Goal: Information Seeking & Learning: Learn about a topic

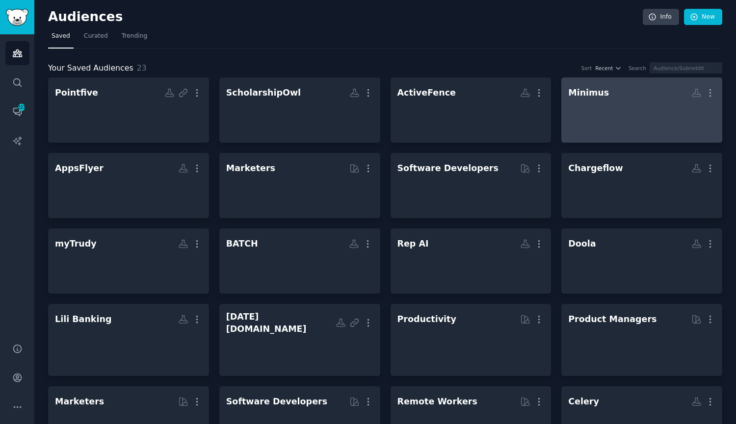
click at [607, 113] on div at bounding box center [641, 119] width 147 height 34
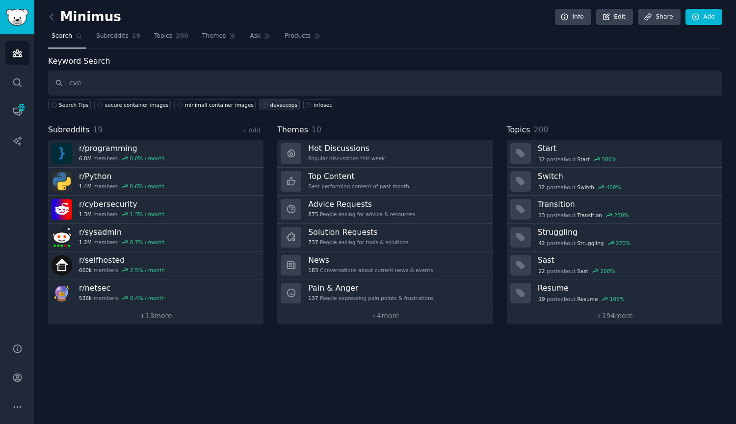
type input "cve"
click at [270, 107] on div "devsecops" at bounding box center [283, 105] width 27 height 7
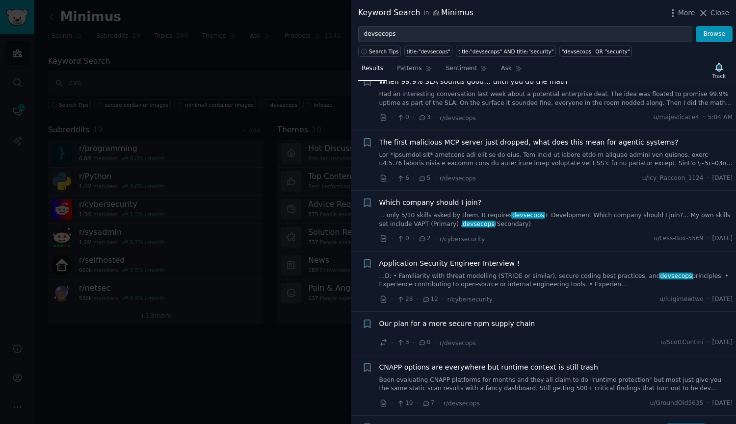
scroll to position [147, 0]
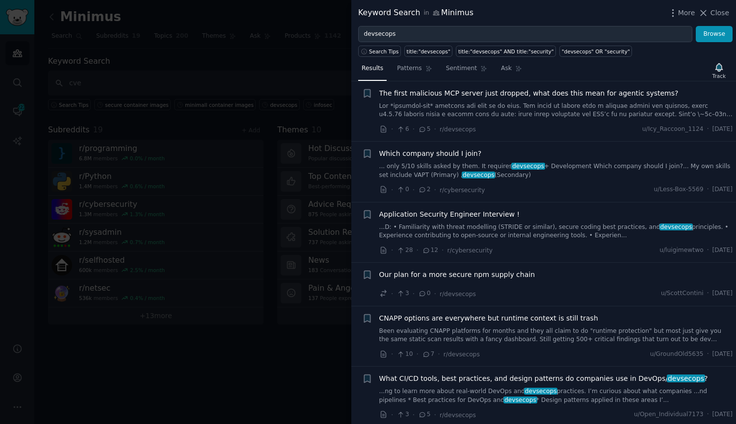
drag, startPoint x: 464, startPoint y: 278, endPoint x: 431, endPoint y: 276, distance: 32.9
click at [427, 278] on span "Our plan for a more secure npm supply chain" at bounding box center [457, 275] width 156 height 10
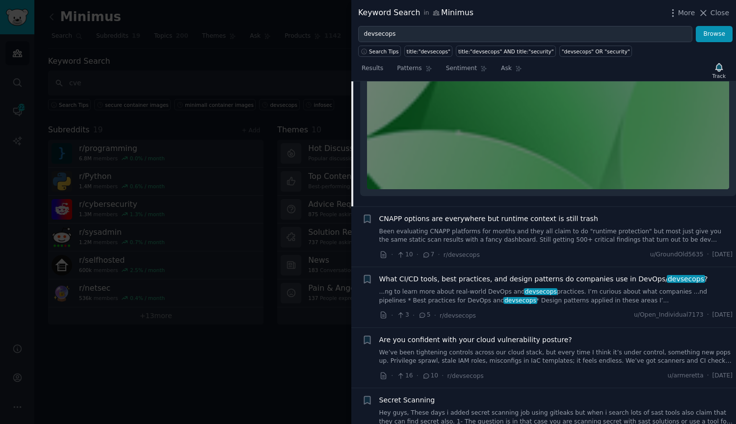
scroll to position [525, 0]
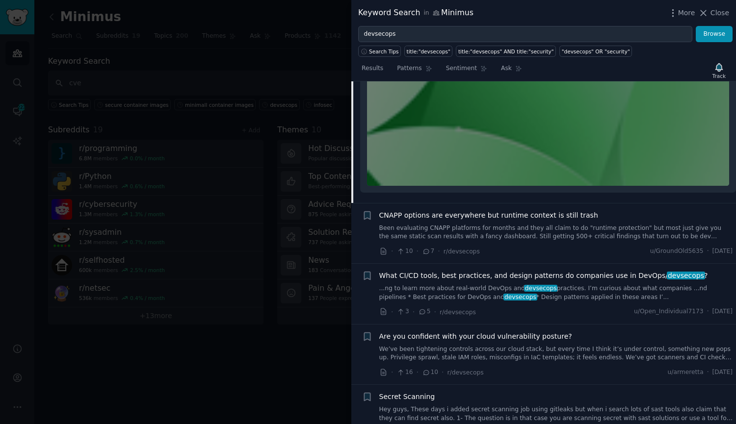
click at [494, 293] on link "...ng to learn more about real-world DevOps and devsecops practices. I’m curiou…" at bounding box center [556, 292] width 354 height 17
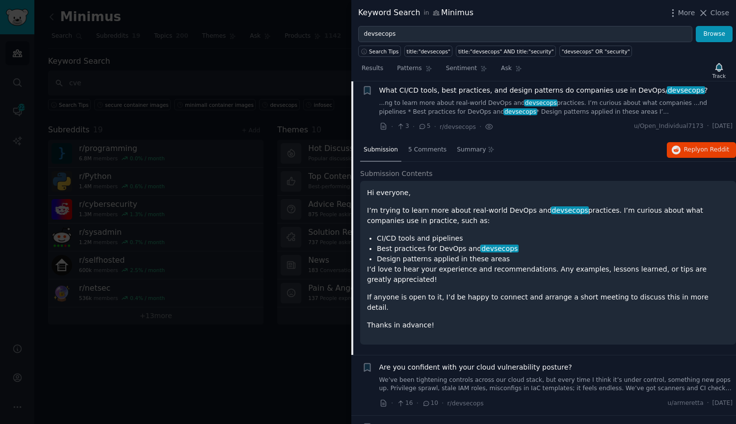
scroll to position [432, 0]
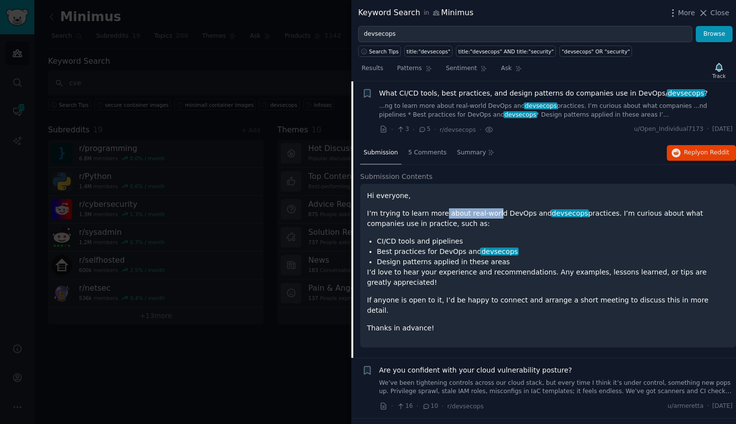
drag, startPoint x: 439, startPoint y: 207, endPoint x: 488, endPoint y: 207, distance: 49.5
click at [488, 207] on div "Hi everyone, I’m trying to learn more about real-world DevOps and devsecops pra…" at bounding box center [548, 262] width 362 height 143
click at [440, 207] on div "Hi everyone, I’m trying to learn more about real-world DevOps and devsecops pra…" at bounding box center [548, 262] width 362 height 143
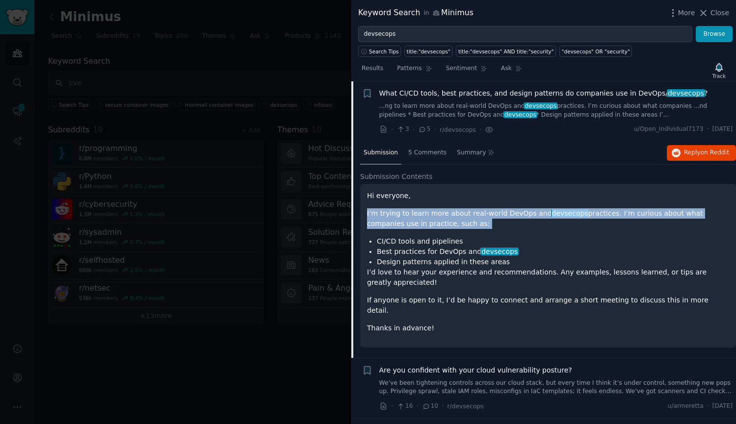
click at [440, 207] on div "Hi everyone, I’m trying to learn more about real-world DevOps and devsecops pra…" at bounding box center [548, 262] width 362 height 143
click at [499, 215] on p "I’m trying to learn more about real-world DevOps and devsecops practices. I’m c…" at bounding box center [548, 218] width 362 height 21
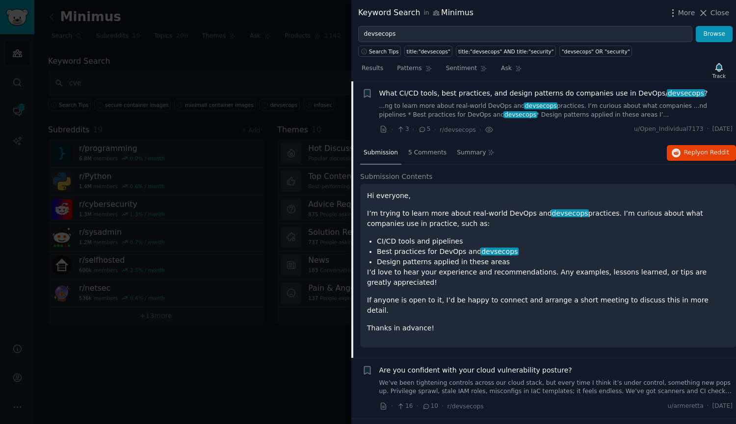
click at [499, 215] on p "I’m trying to learn more about real-world DevOps and devsecops practices. I’m c…" at bounding box center [548, 218] width 362 height 21
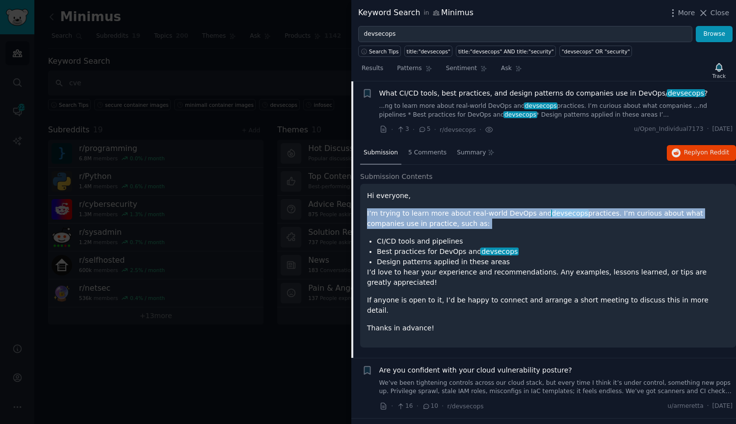
click at [499, 215] on p "I’m trying to learn more about real-world DevOps and devsecops practices. I’m c…" at bounding box center [548, 218] width 362 height 21
click at [687, 152] on span "Reply on Reddit" at bounding box center [706, 153] width 45 height 9
